Goal: Transaction & Acquisition: Purchase product/service

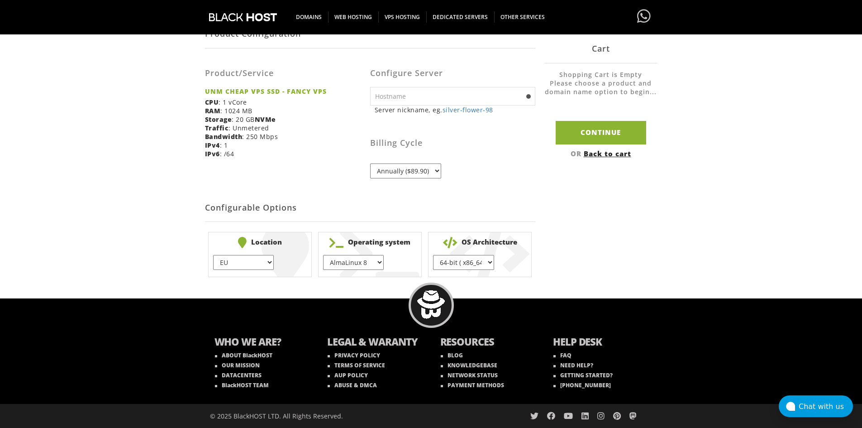
click at [354, 261] on select "AlmaLinux 8 } AlmaLinux 9 } AlmaLinux 10 } Rocky Linux 8 } CentOS 7 } CentOS 8 …" at bounding box center [353, 262] width 61 height 15
select select "1192"
click at [323, 255] on select "AlmaLinux 8 } AlmaLinux 9 } AlmaLinux 10 } Rocky Linux 8 } CentOS 7 } CentOS 8 …" at bounding box center [353, 262] width 61 height 15
click at [254, 267] on select "EU } USA } London } Amsterdam } Vienna } Chicago }" at bounding box center [243, 262] width 61 height 15
click at [213, 255] on select "EU } USA } London } Amsterdam } Vienna } Chicago }" at bounding box center [243, 262] width 61 height 15
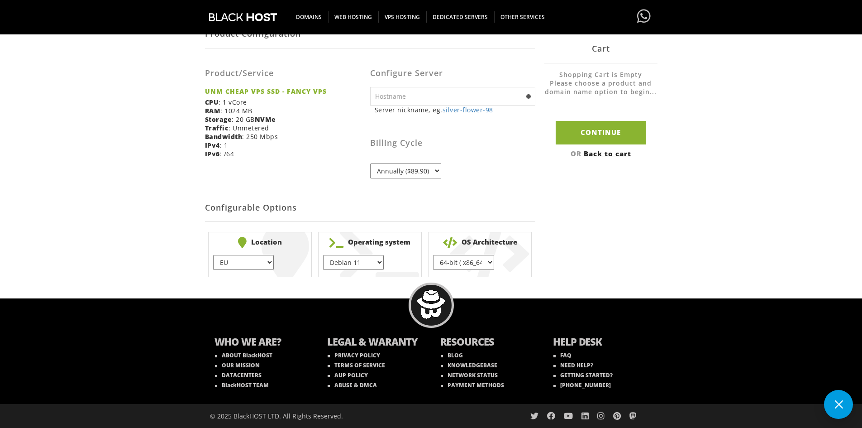
click at [459, 255] on select "64-bit ( x86_64 ) } 32-bit ( i686 ) }" at bounding box center [463, 262] width 61 height 15
click at [602, 243] on div "Product Configuration Product/Service UNM CHEAP VPS SSD - FANCY VPS CPU : 1 vCo…" at bounding box center [431, 149] width 453 height 261
click at [432, 172] on select "Annually ($89.90)" at bounding box center [405, 170] width 71 height 15
click at [484, 154] on div "Billing Cycle Annually ($89.90)" at bounding box center [452, 149] width 165 height 57
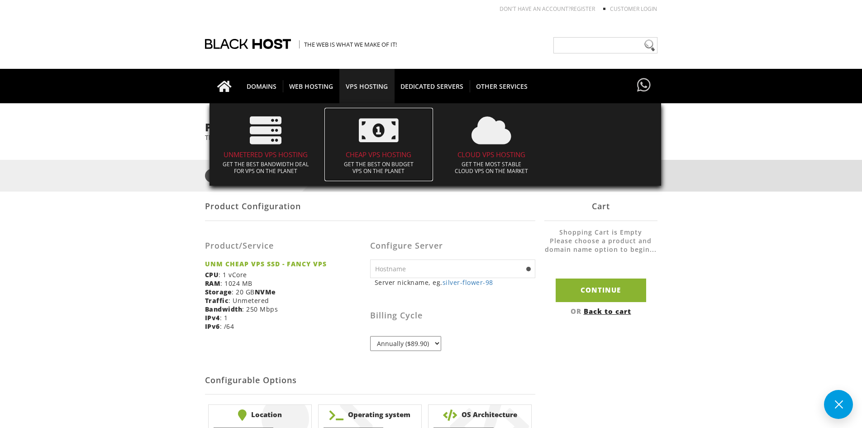
click at [392, 151] on h4 "CHEAP VPS HOSTING" at bounding box center [379, 155] width 100 height 8
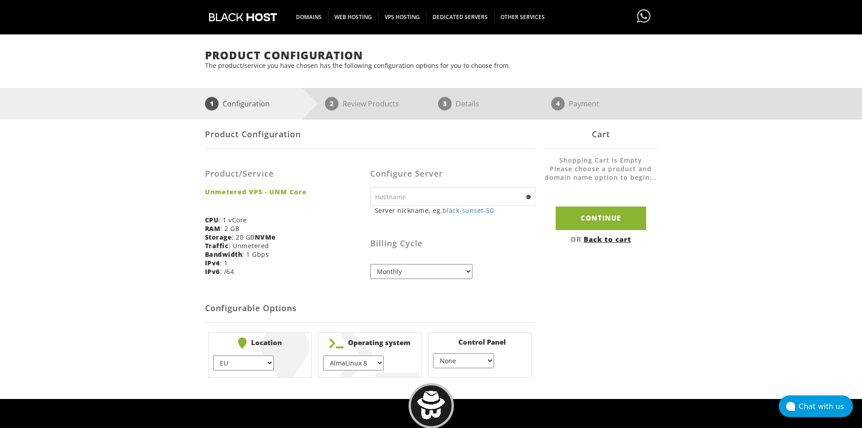
scroll to position [172, 0]
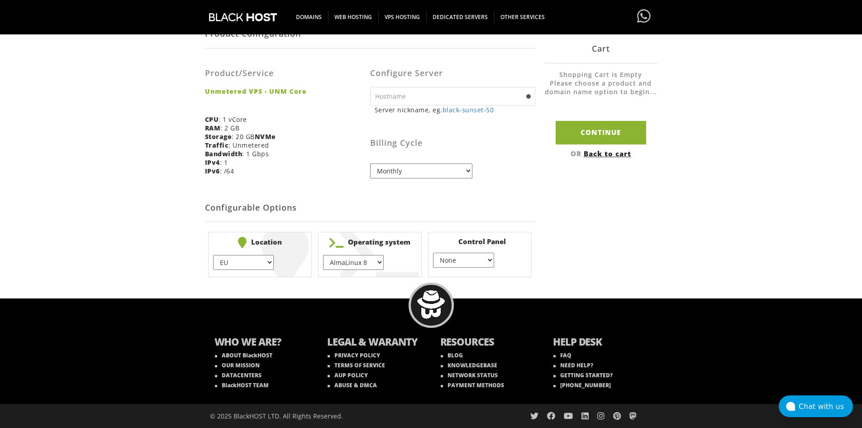
click at [401, 86] on div "Configure Server Server nickname, eg. black-sunset-50 ns1 eg. ns1(.yourdomain.c…" at bounding box center [452, 120] width 165 height 130
click at [405, 92] on input "text" at bounding box center [452, 96] width 165 height 19
type input "VP1"
click at [334, 260] on select "AlmaLinux 8 } AlmaLinux 9 } AlmaLinux 10 } Rocky Linux 8 } Rocky Linux 9 } Cent…" at bounding box center [353, 262] width 61 height 15
click at [323, 255] on select "AlmaLinux 8 } AlmaLinux 9 } AlmaLinux 10 } Rocky Linux 8 } Rocky Linux 9 } Cent…" at bounding box center [353, 262] width 61 height 15
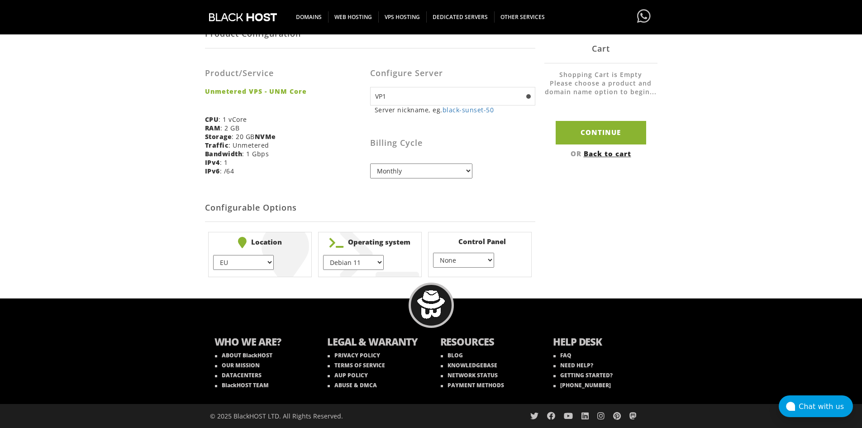
click at [348, 261] on select "AlmaLinux 8 } AlmaLinux 9 } AlmaLinux 10 } Rocky Linux 8 } Rocky Linux 9 } Cent…" at bounding box center [353, 262] width 61 height 15
select select "248"
click at [323, 255] on select "AlmaLinux 8 } AlmaLinux 9 } AlmaLinux 10 } Rocky Linux 8 } Rocky Linux 9 } Cent…" at bounding box center [353, 262] width 61 height 15
click at [260, 262] on select "EU } USA } London } Amsterdam } Vienna } Chicago }" at bounding box center [243, 262] width 61 height 15
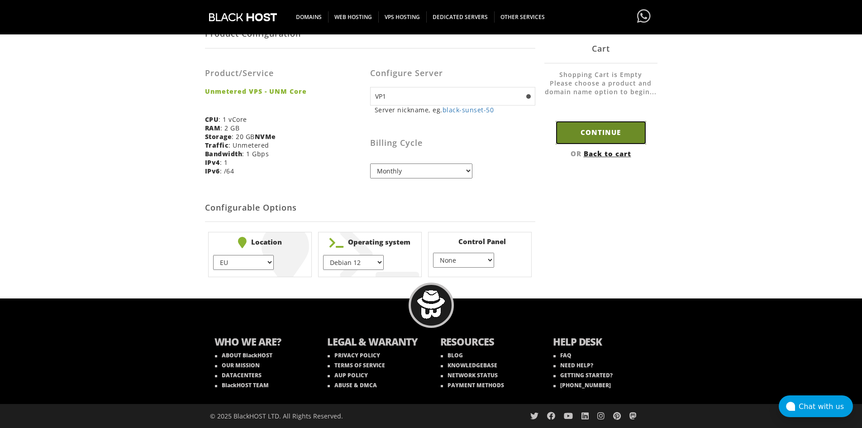
click at [592, 135] on input "Continue" at bounding box center [601, 132] width 91 height 23
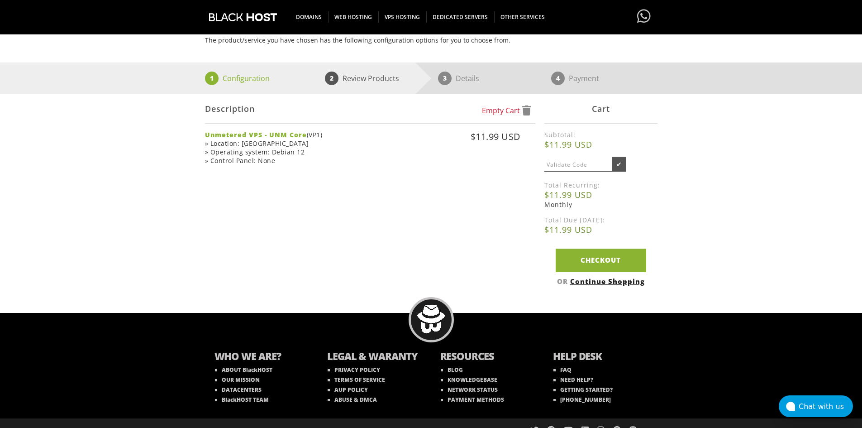
scroll to position [111, 0]
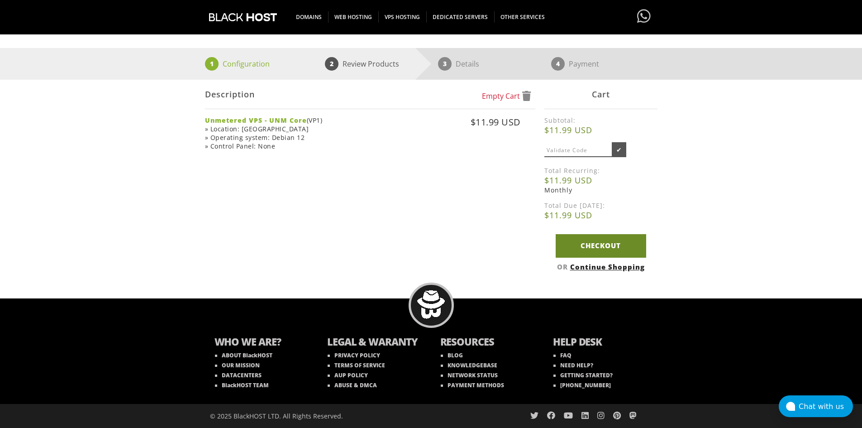
click at [589, 251] on link "Checkout" at bounding box center [601, 245] width 91 height 23
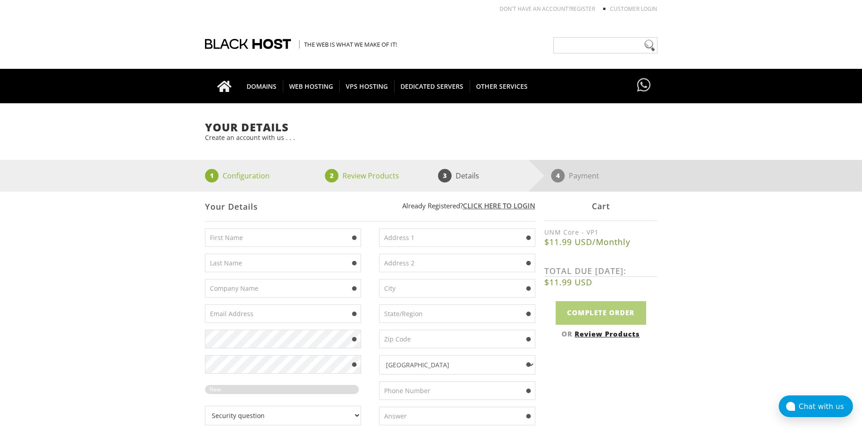
click at [304, 228] on input "text" at bounding box center [283, 237] width 156 height 19
type input "Xamiana"
type input "Maagad"
type input "xamiana143@gmail.com"
type input "30 Dane Street"
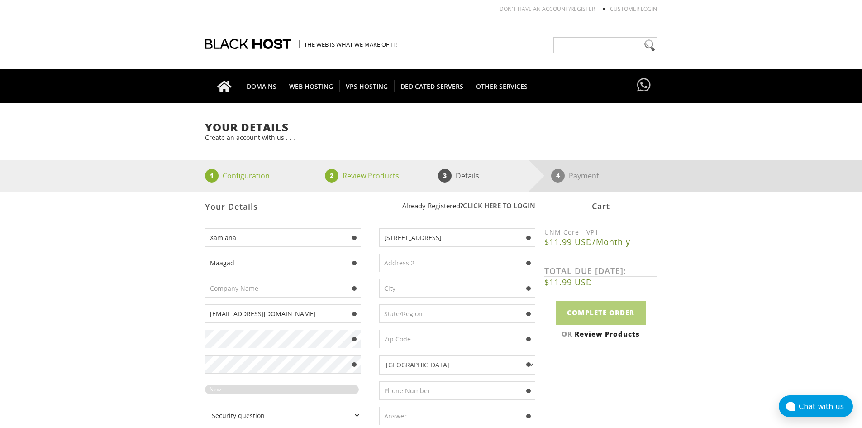
type input "Somerville"
type input "Massachusetts"
type input "02143"
type input "9462546979"
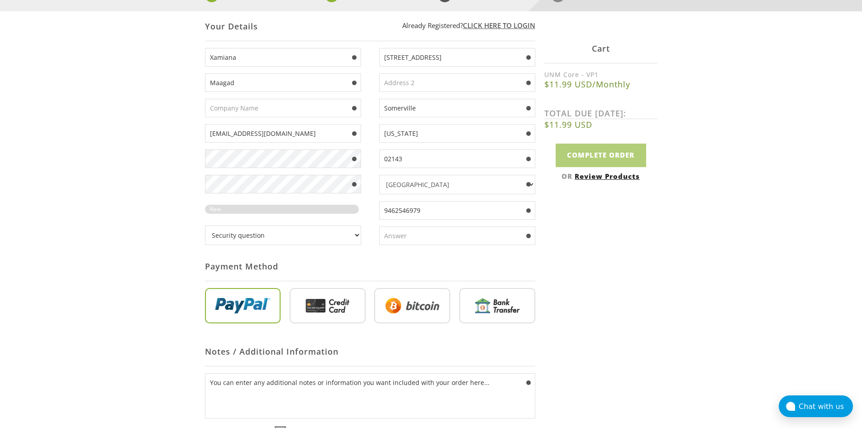
scroll to position [181, 0]
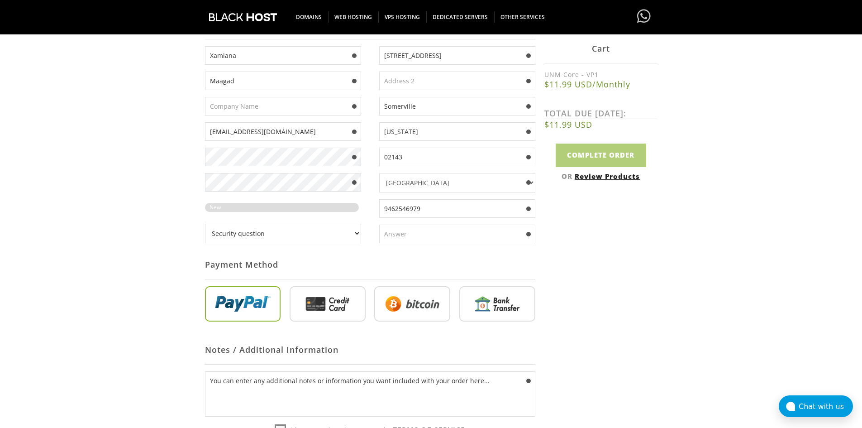
click at [322, 310] on input "radio" at bounding box center [328, 305] width 76 height 35
radio input "true"
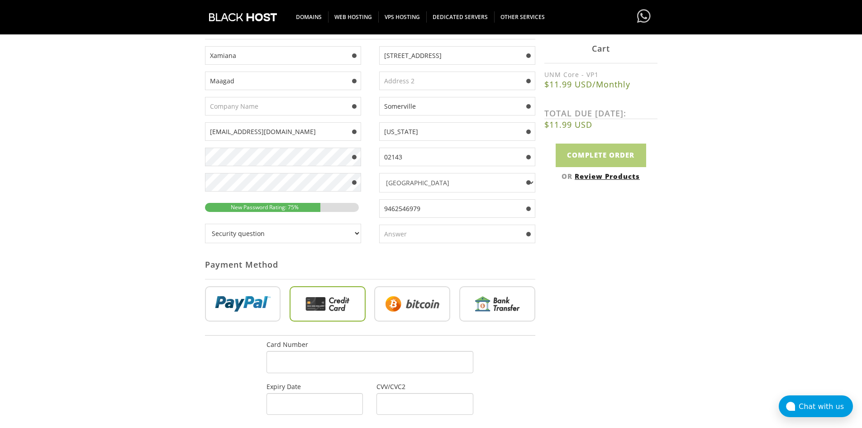
click at [335, 242] on select "Security question What's your favorite color? What is the first name of the per…" at bounding box center [283, 233] width 156 height 19
select select "1"
click at [205, 224] on select "Security question What's your favorite color? What is the first name of the per…" at bounding box center [283, 233] width 156 height 19
click at [417, 230] on input "text" at bounding box center [457, 234] width 156 height 19
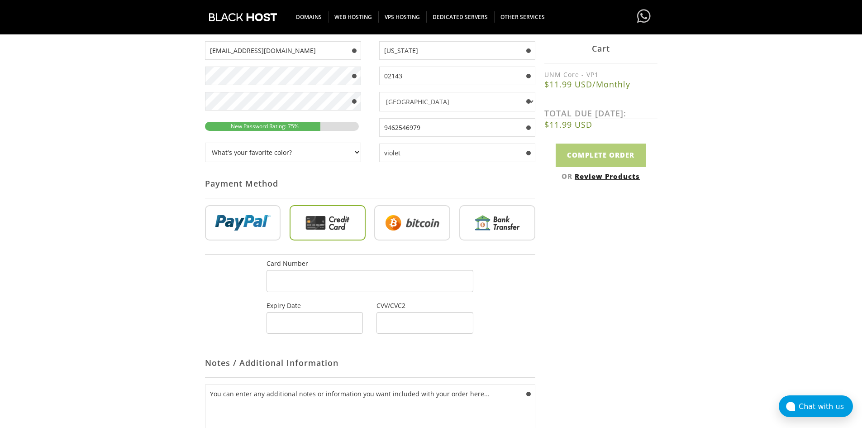
scroll to position [272, 0]
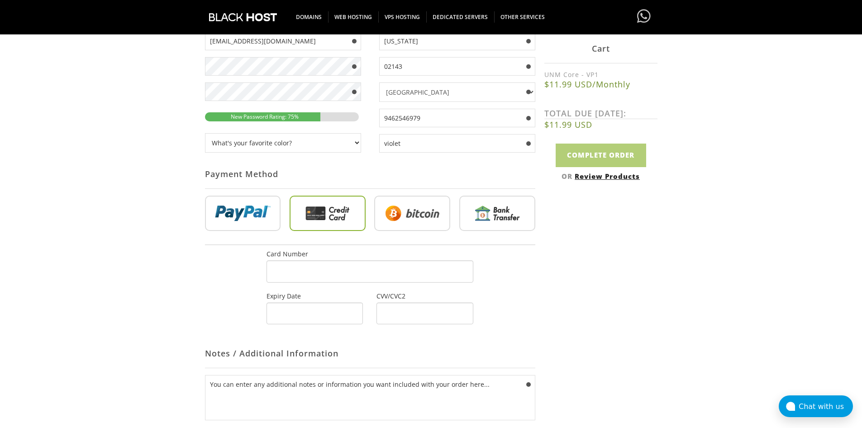
type input "violet"
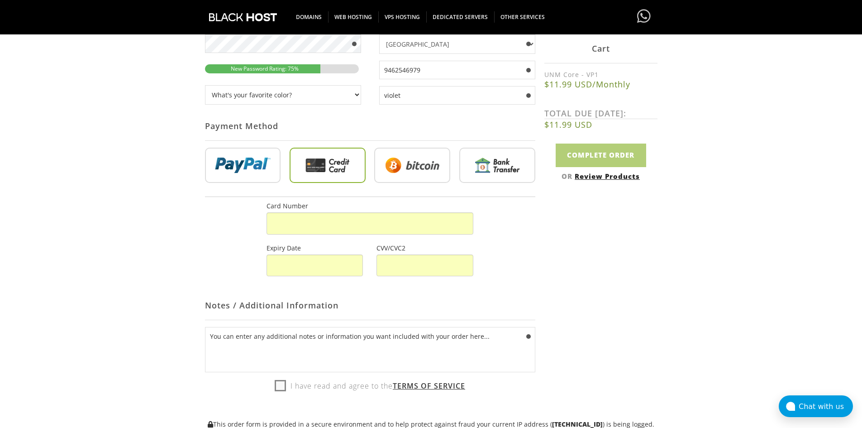
scroll to position [453, 0]
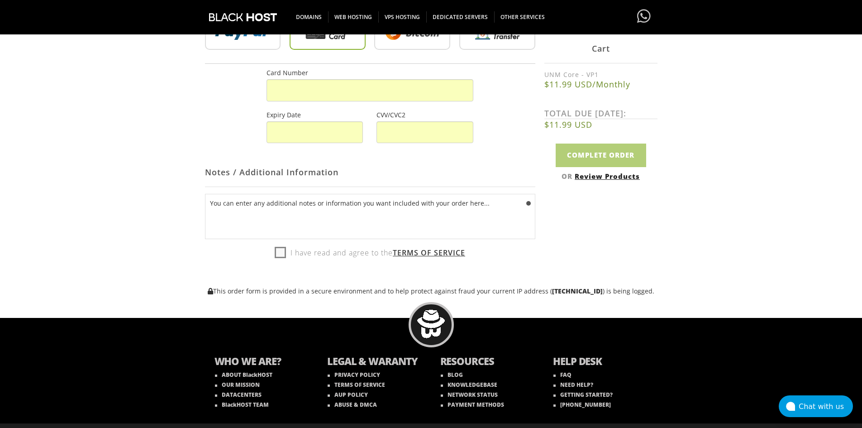
click at [282, 253] on label "I have read and agree to the Terms of Service" at bounding box center [370, 253] width 191 height 14
checkbox input "true"
click at [603, 157] on input "Complete Order" at bounding box center [601, 155] width 91 height 23
type input "Complete Order"
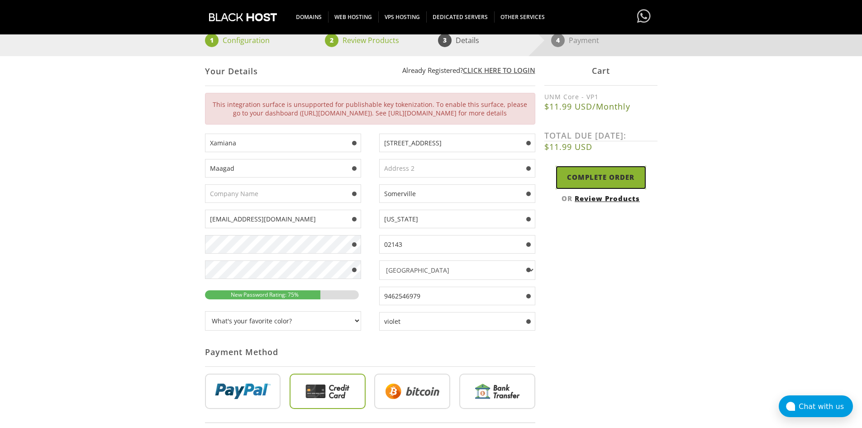
scroll to position [114, 0]
